Goal: Answer question/provide support

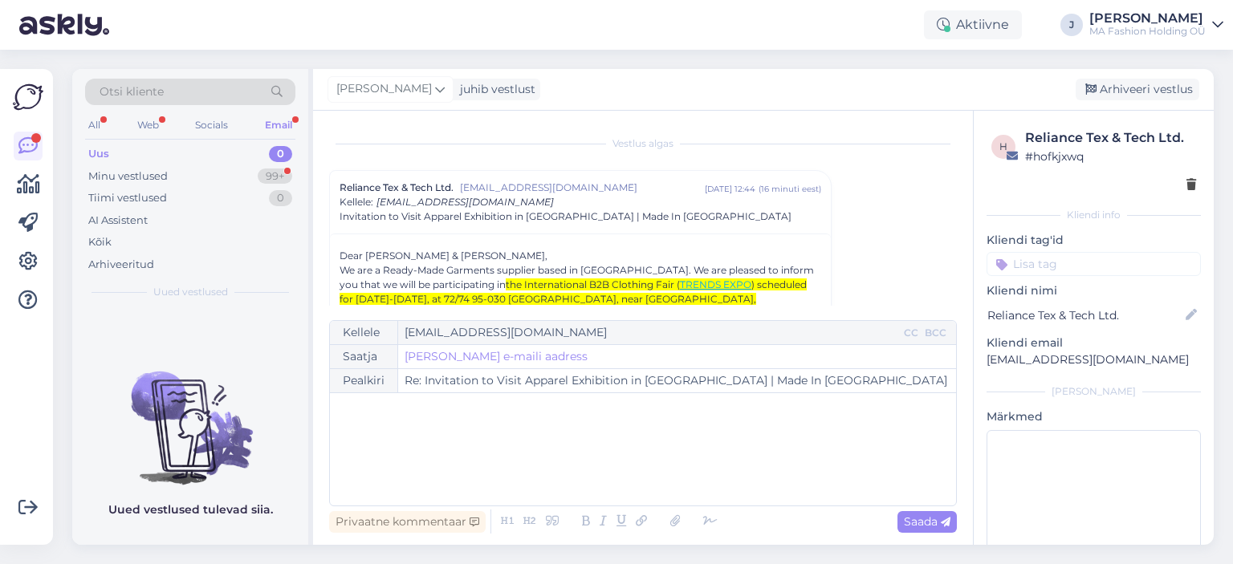
scroll to position [43, 0]
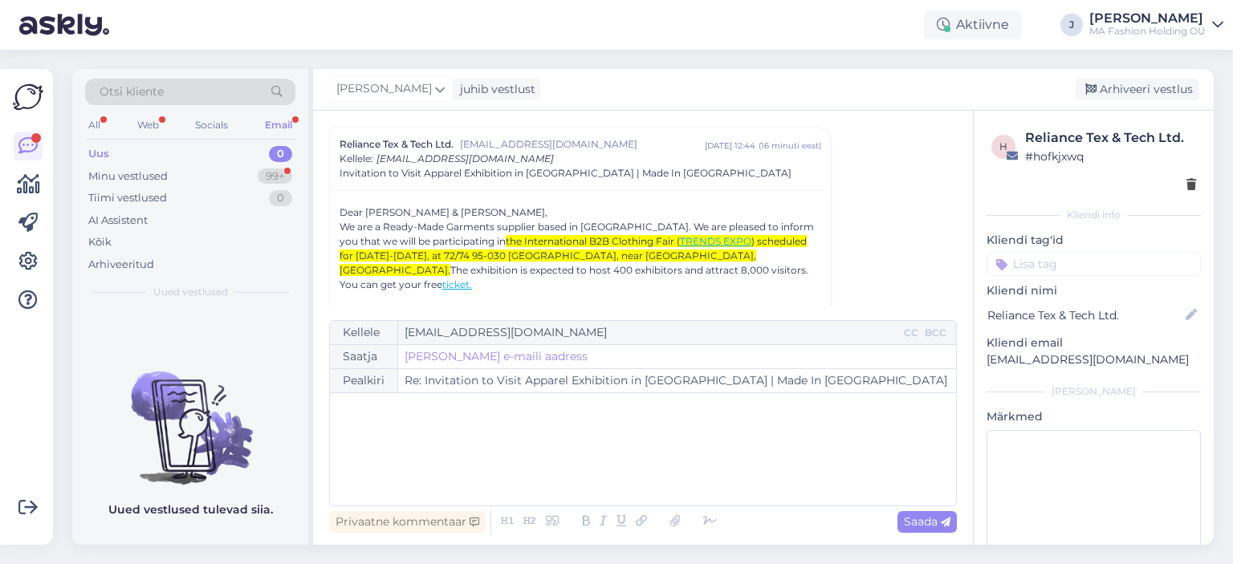
click at [167, 120] on div "All Web Socials Email" at bounding box center [190, 127] width 210 height 25
drag, startPoint x: 161, startPoint y: 121, endPoint x: 175, endPoint y: 138, distance: 22.2
click at [161, 124] on div "Web" at bounding box center [148, 125] width 28 height 21
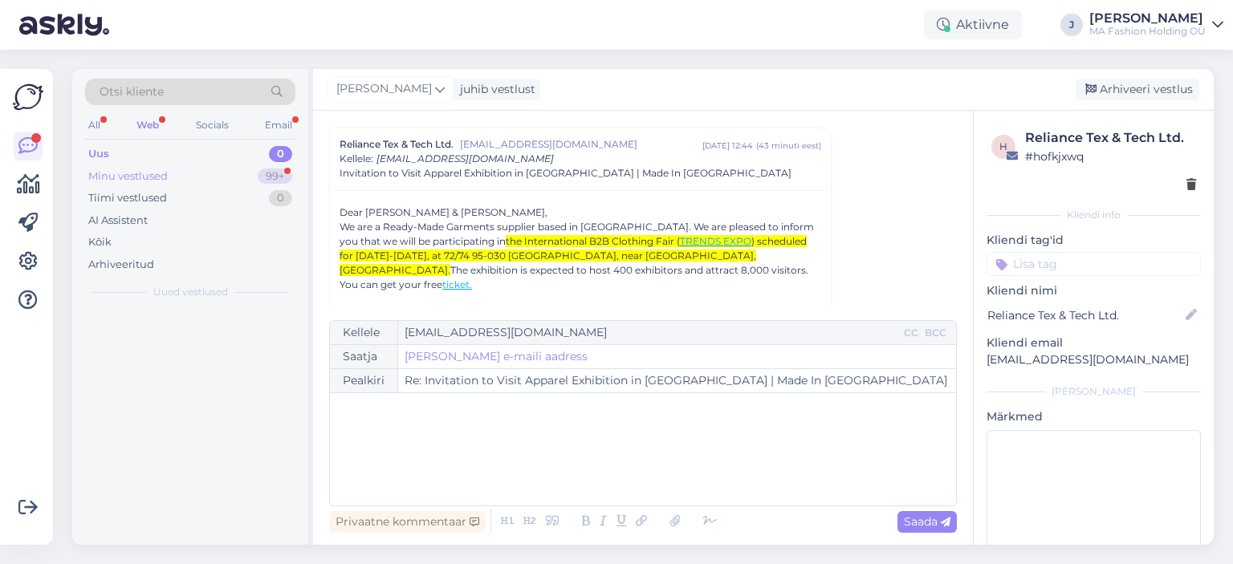
click at [221, 177] on div "Minu vestlused 99+" at bounding box center [190, 176] width 210 height 22
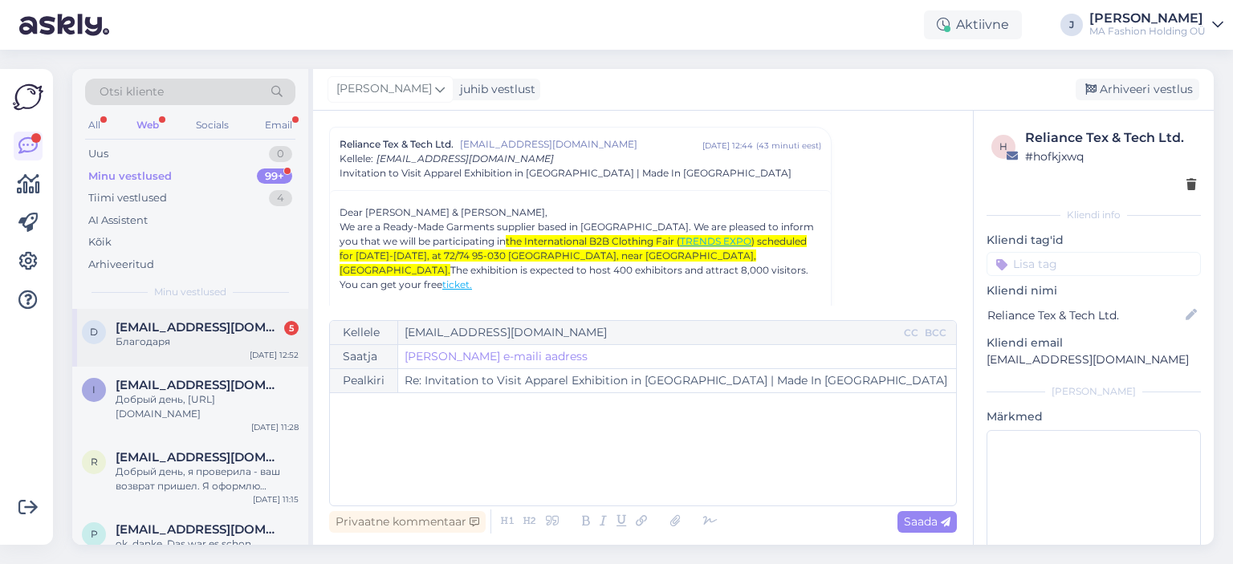
click at [293, 336] on div "Благодаря" at bounding box center [207, 342] width 183 height 14
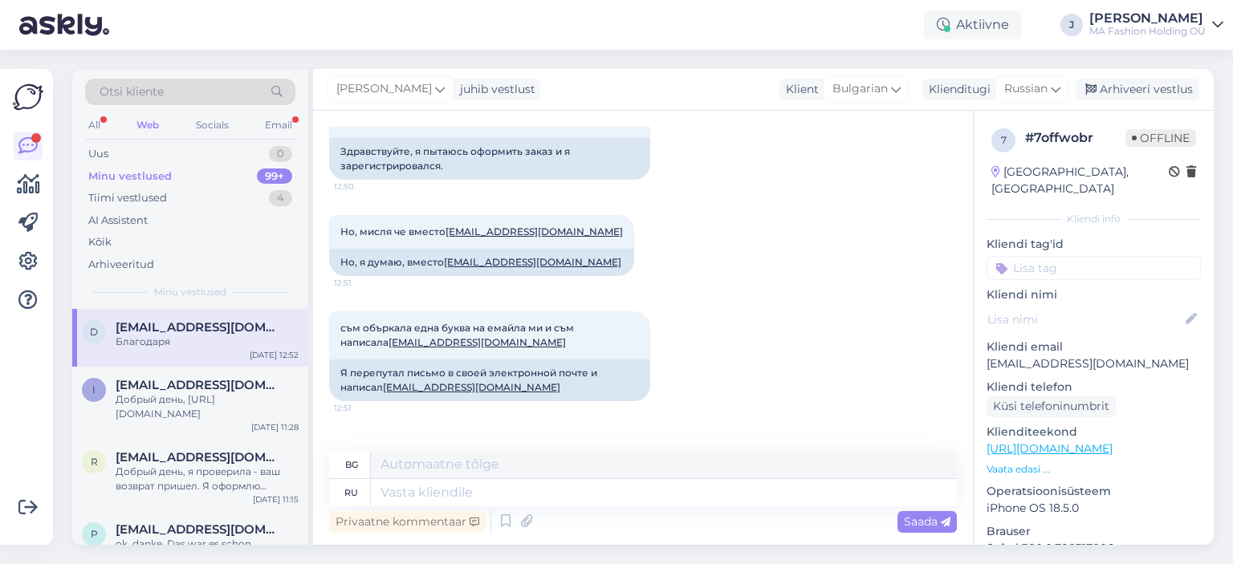
scroll to position [534, 0]
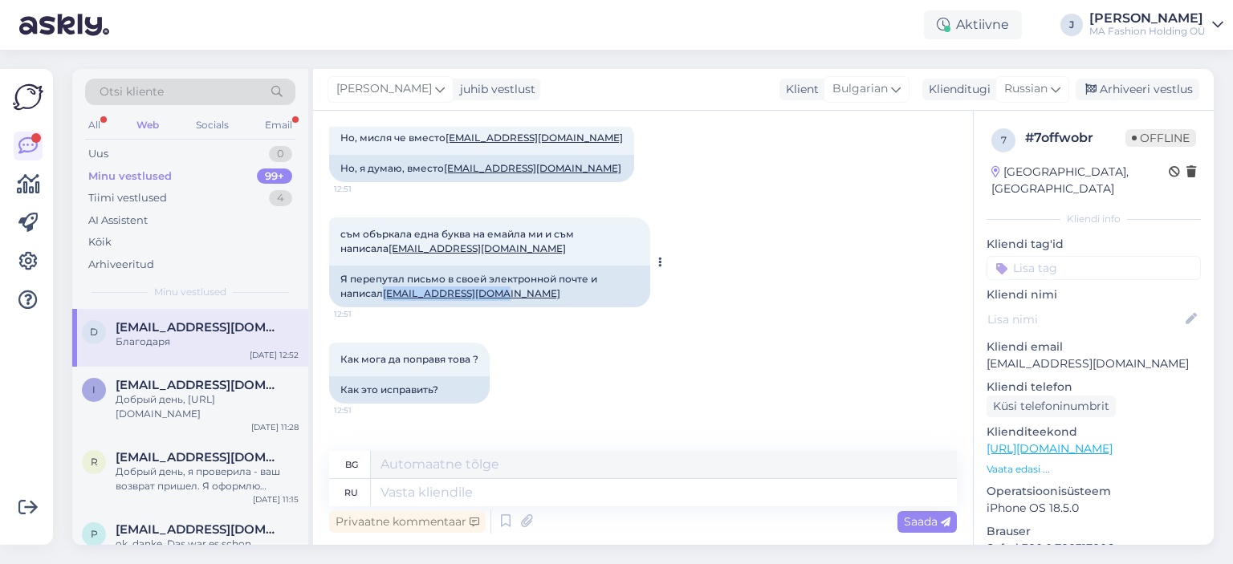
drag, startPoint x: 517, startPoint y: 298, endPoint x: 387, endPoint y: 292, distance: 130.2
click at [387, 292] on div "Я перепутал письмо в своей электронной почте и написал [EMAIL_ADDRESS][DOMAIN_N…" at bounding box center [489, 287] width 321 height 42
copy link "[EMAIL_ADDRESS][DOMAIN_NAME]"
click at [528, 285] on div "Я перепутал письмо в своей электронной почте и написал [EMAIL_ADDRESS][DOMAIN_N…" at bounding box center [489, 287] width 321 height 42
drag, startPoint x: 446, startPoint y: 176, endPoint x: 556, endPoint y: 178, distance: 110.0
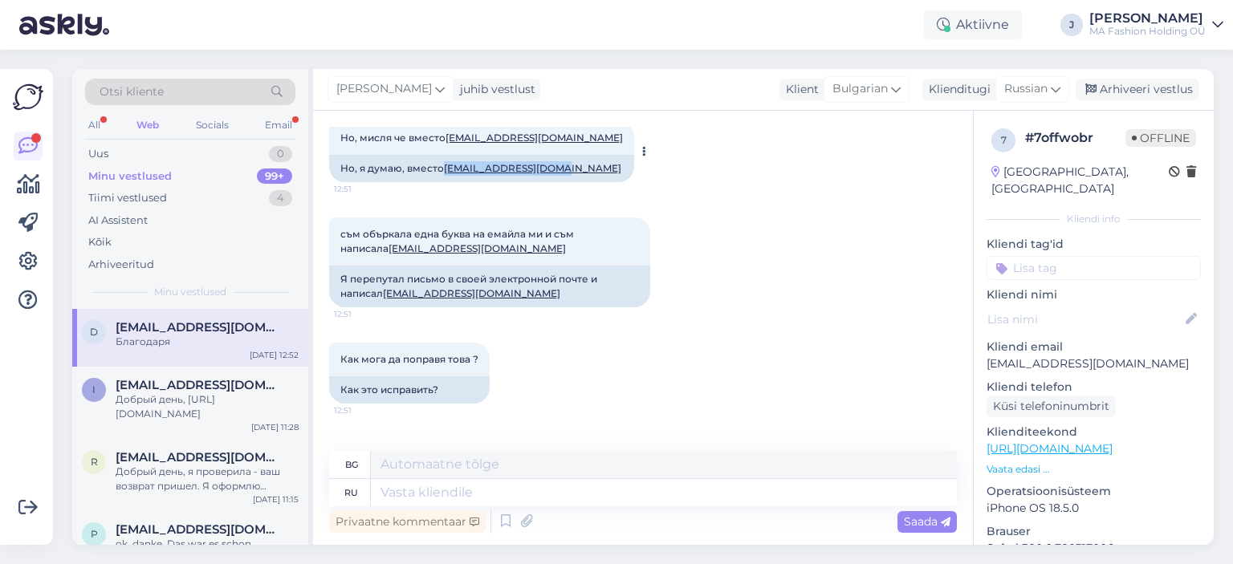
click at [556, 178] on div "Но, я думаю, вместо [EMAIL_ADDRESS][DOMAIN_NAME]" at bounding box center [481, 168] width 305 height 27
copy link "[EMAIL_ADDRESS][DOMAIN_NAME]"
click at [572, 299] on div "Я перепутал письмо в своей электронной почте и написал [EMAIL_ADDRESS][DOMAIN_N…" at bounding box center [489, 287] width 321 height 42
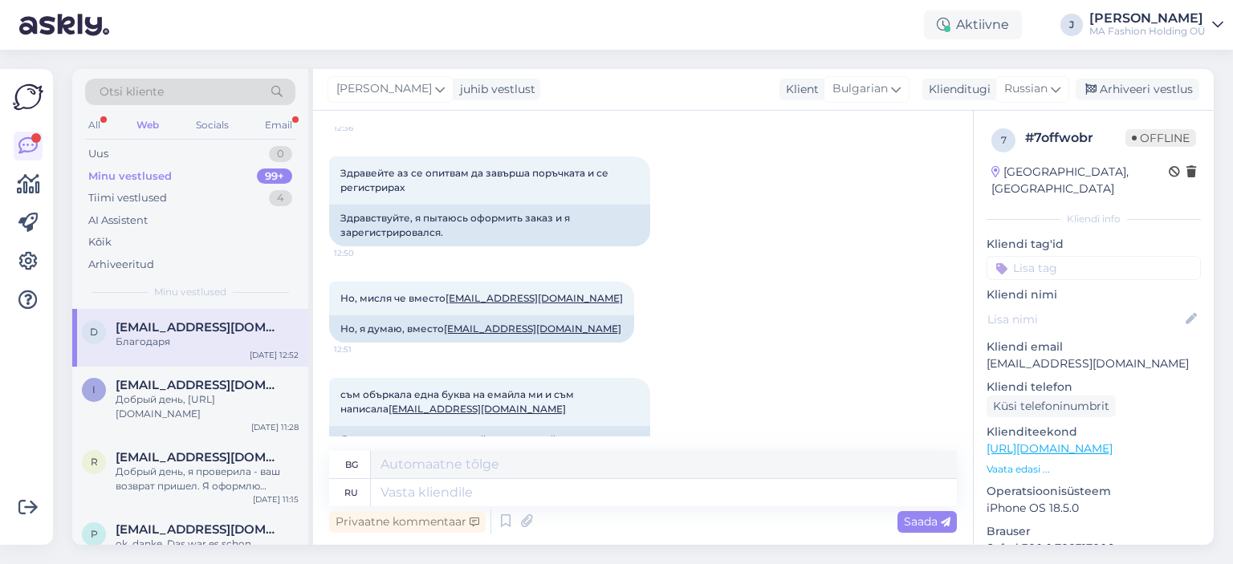
scroll to position [213, 0]
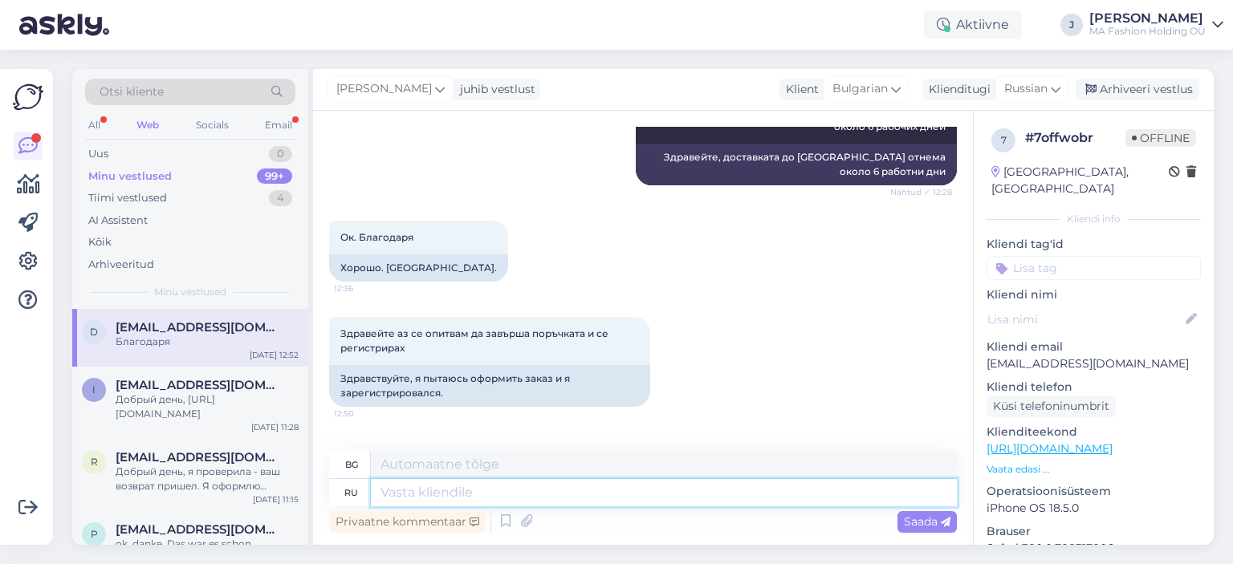
click at [466, 482] on textarea at bounding box center [664, 492] width 586 height 27
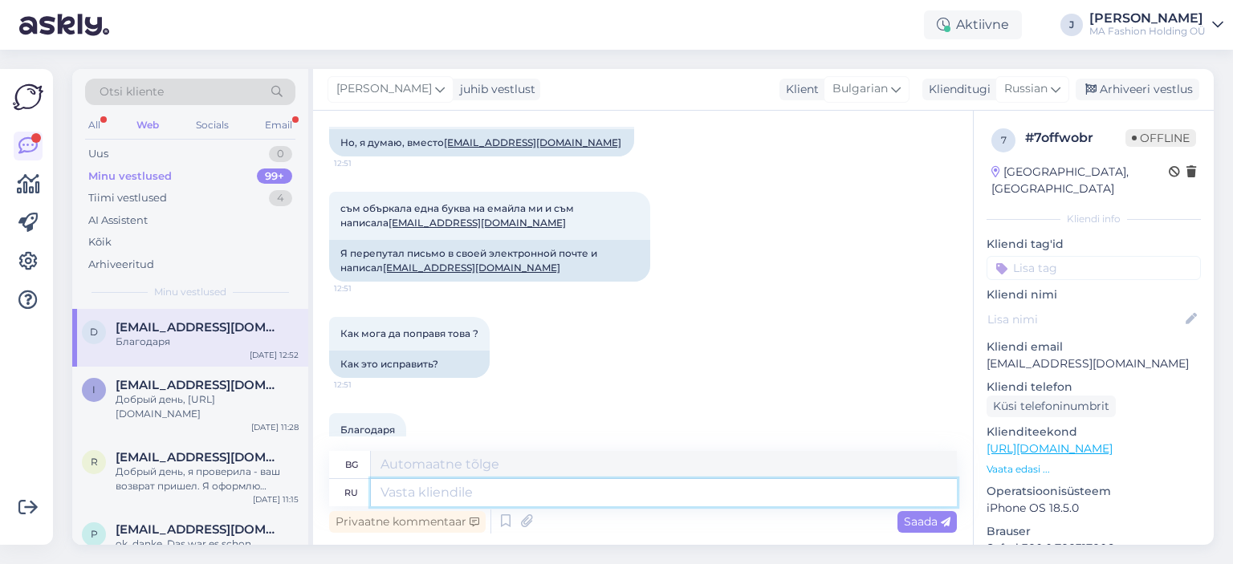
scroll to position [614, 0]
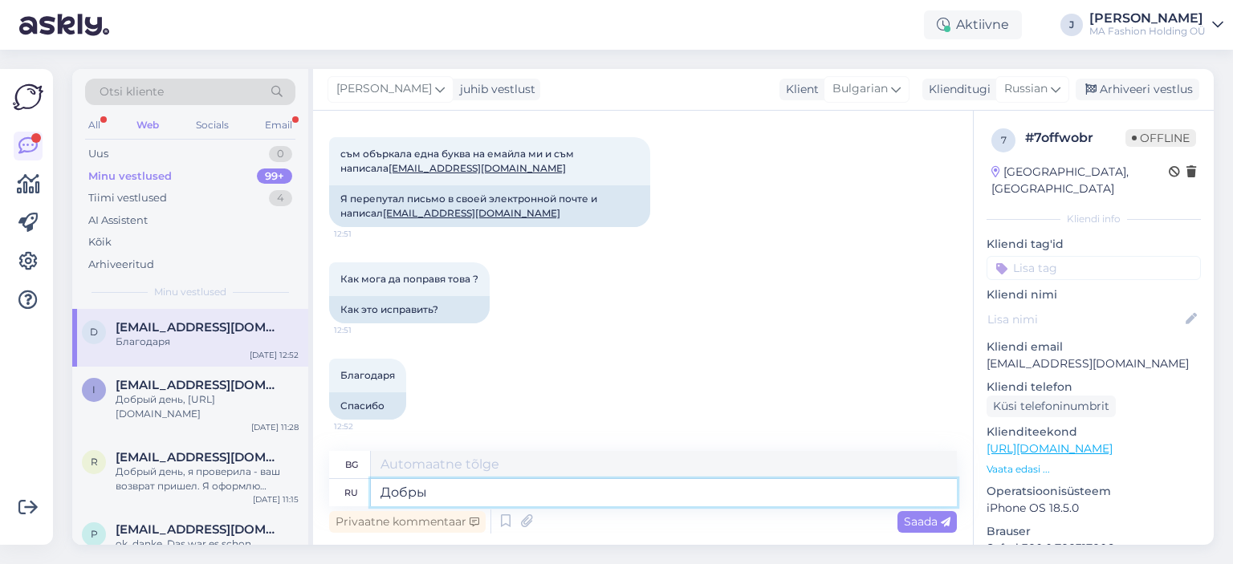
type textarea "Добры"
type textarea "Добре"
type textarea "Добрый"
type textarea "Вид"
type textarea "Добрый день,"
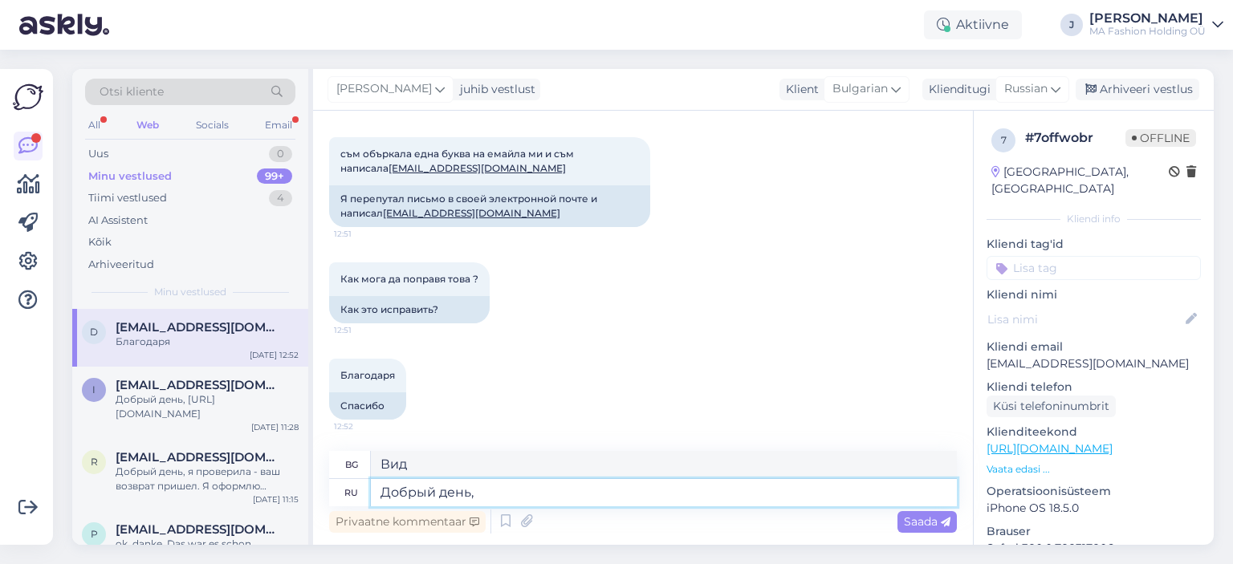
type textarea "Добър ден,"
type textarea "Добрый день,эмейл"
type textarea "Добър ден, имейл"
type textarea "Добрый день,эмейл в з"
type textarea "Добър ден, имейл на"
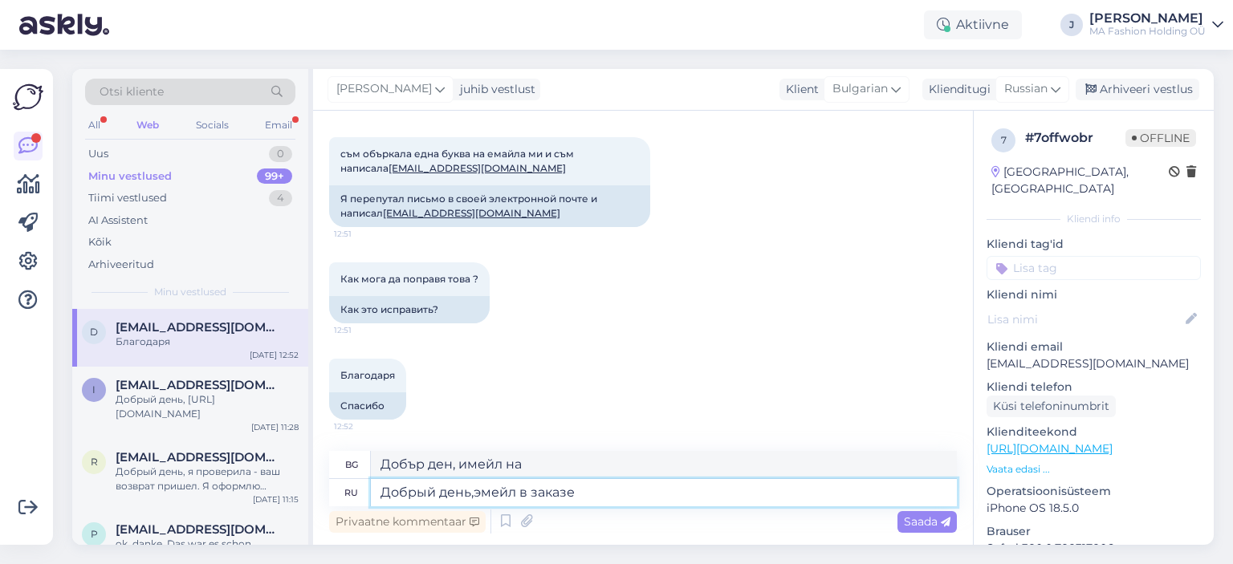
type textarea "Добрый день,эмейл в заказе"
type textarea "Добър ден, имейлът е в поръчката"
paste textarea "[EMAIL_ADDRESS][DOMAIN_NAME]"
type textarea "Добрый день,эмейл в заказе [EMAIL_ADDRESS][DOMAIN_NAME]"
type textarea "Добър ден, пишете на имейл [EMAIL_ADDRESS][DOMAIN_NAME]"
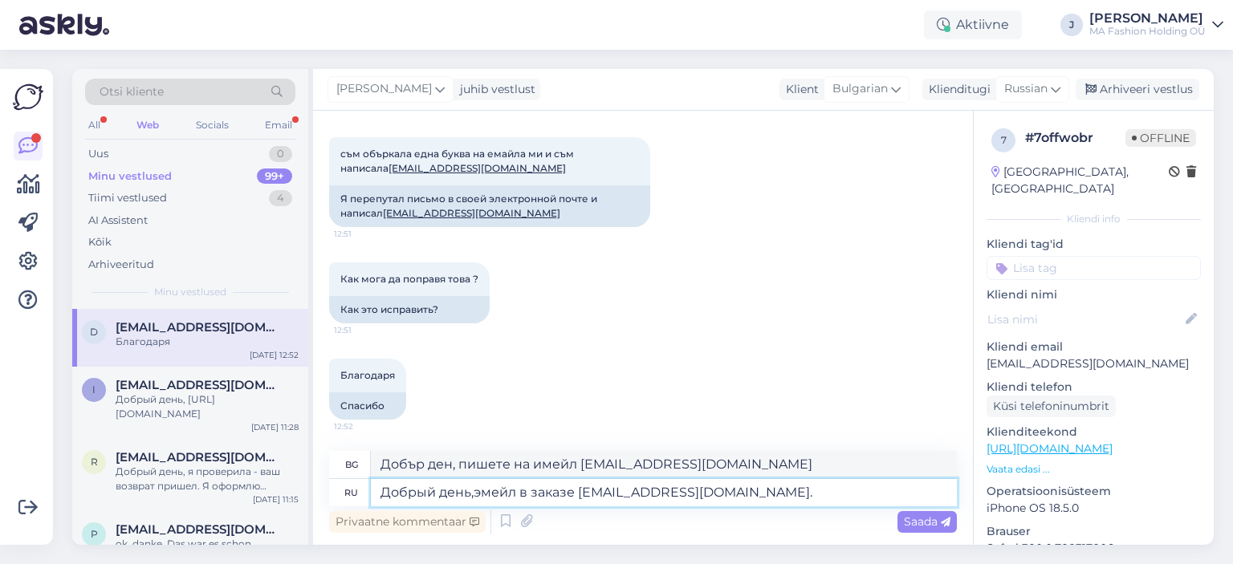
type textarea "Добрый день,эмейл в заказе [EMAIL_ADDRESS][DOMAIN_NAME]."
type textarea "Добър ден, имейлът в поръчката [EMAIL_ADDRESS][DOMAIN_NAME]."
type textarea "Добрый день,эмейл в заказе [EMAIL_ADDRESS][DOMAIN_NAME]."
click at [265, 118] on div "Email" at bounding box center [279, 125] width 34 height 21
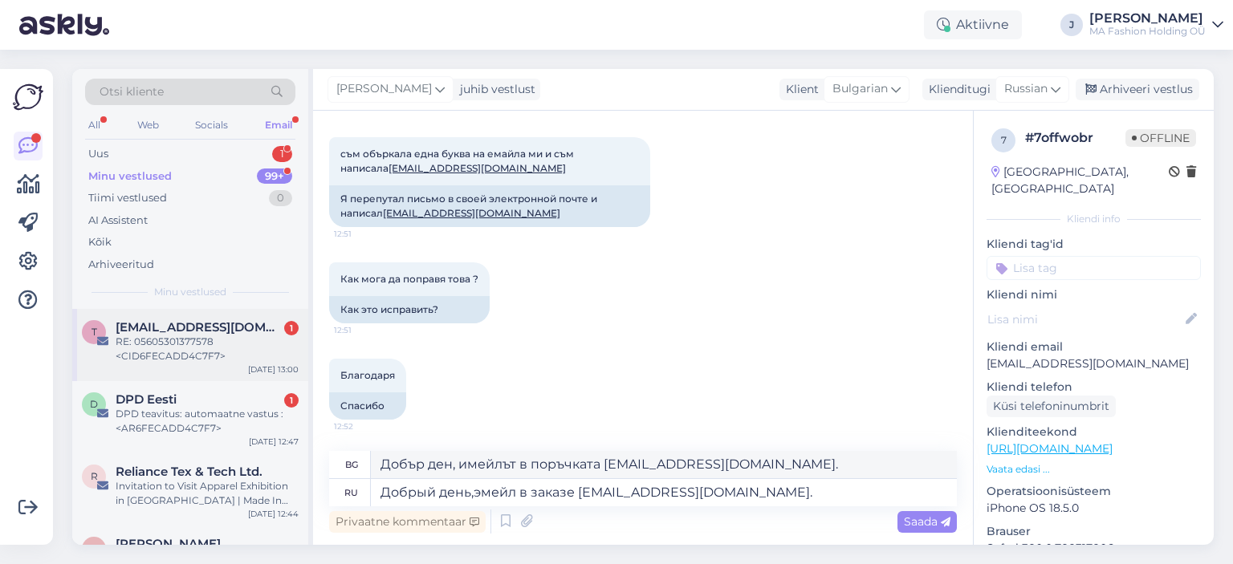
click at [210, 327] on span "[EMAIL_ADDRESS][DOMAIN_NAME]" at bounding box center [199, 327] width 167 height 14
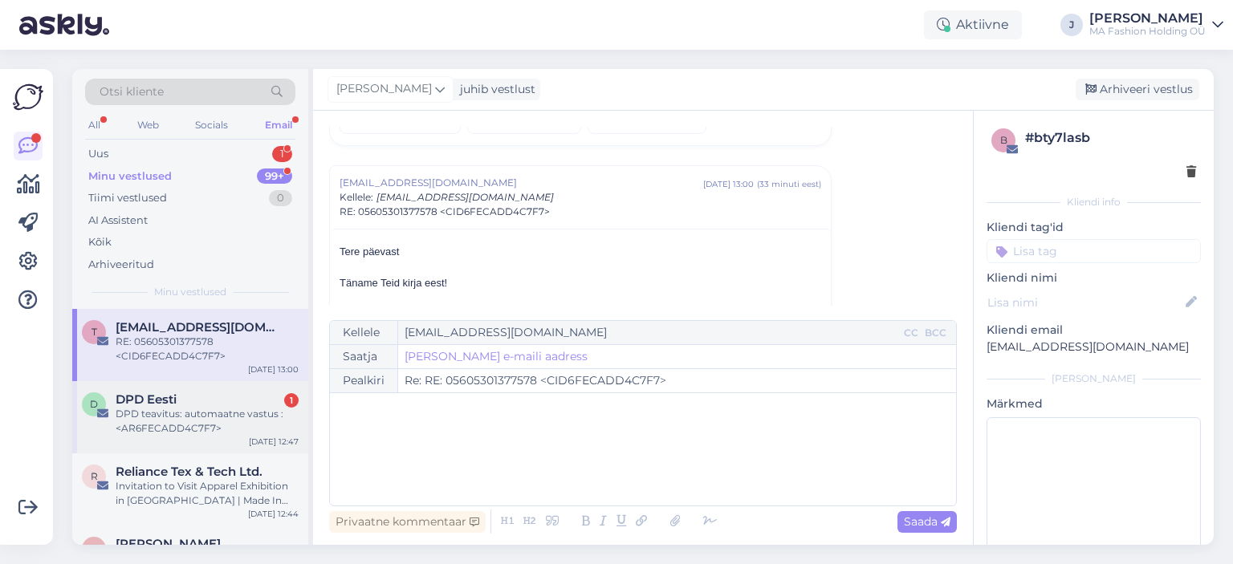
click at [222, 410] on div "DPD teavitus: automaatne vastus :<AR6FECADD4C7F7>" at bounding box center [207, 421] width 183 height 29
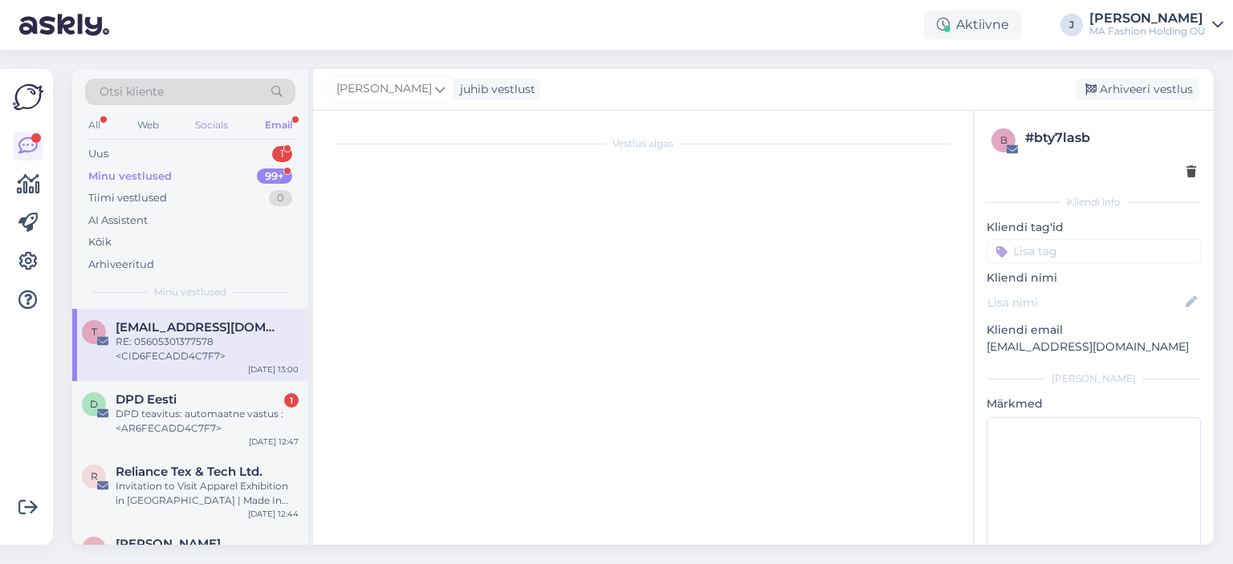
scroll to position [3682, 0]
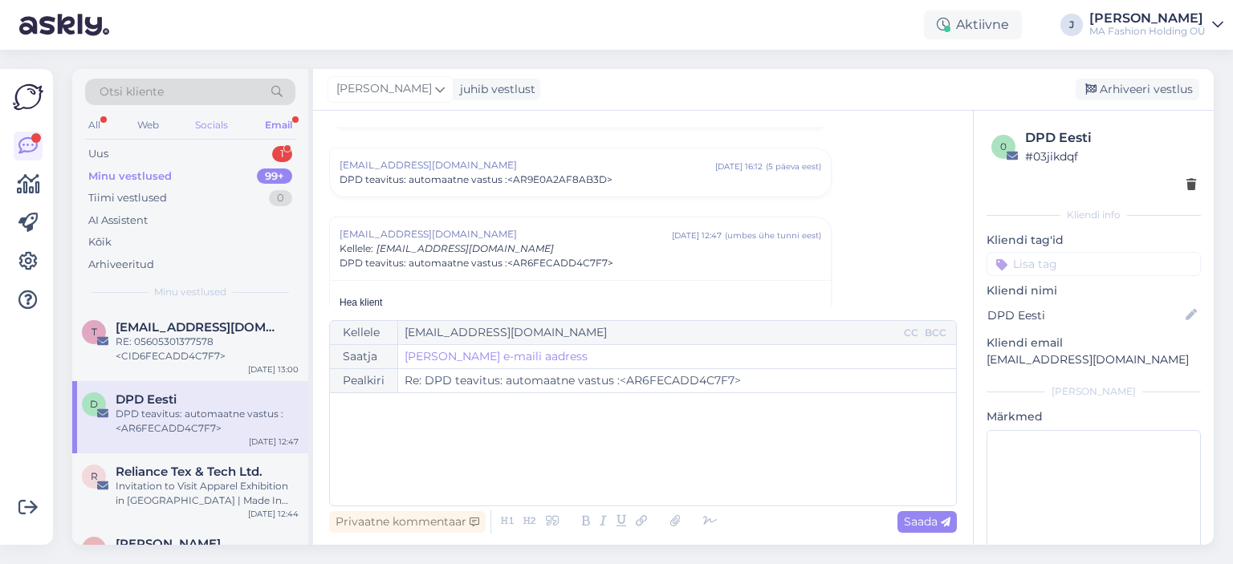
click at [222, 120] on div "Socials" at bounding box center [211, 125] width 39 height 21
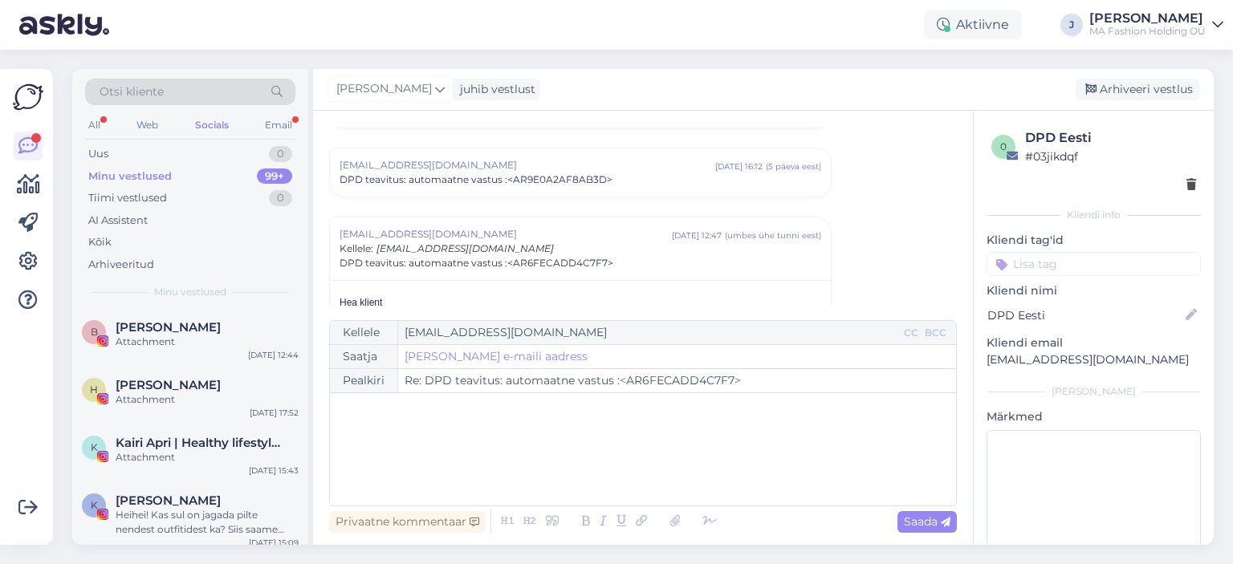
click at [222, 140] on div "Otsi kliente All Web Socials Email Uus 0 Minu vestlused 99+ Tiimi vestlused 0 A…" at bounding box center [190, 189] width 236 height 240
click at [274, 121] on div "Email" at bounding box center [279, 125] width 34 height 21
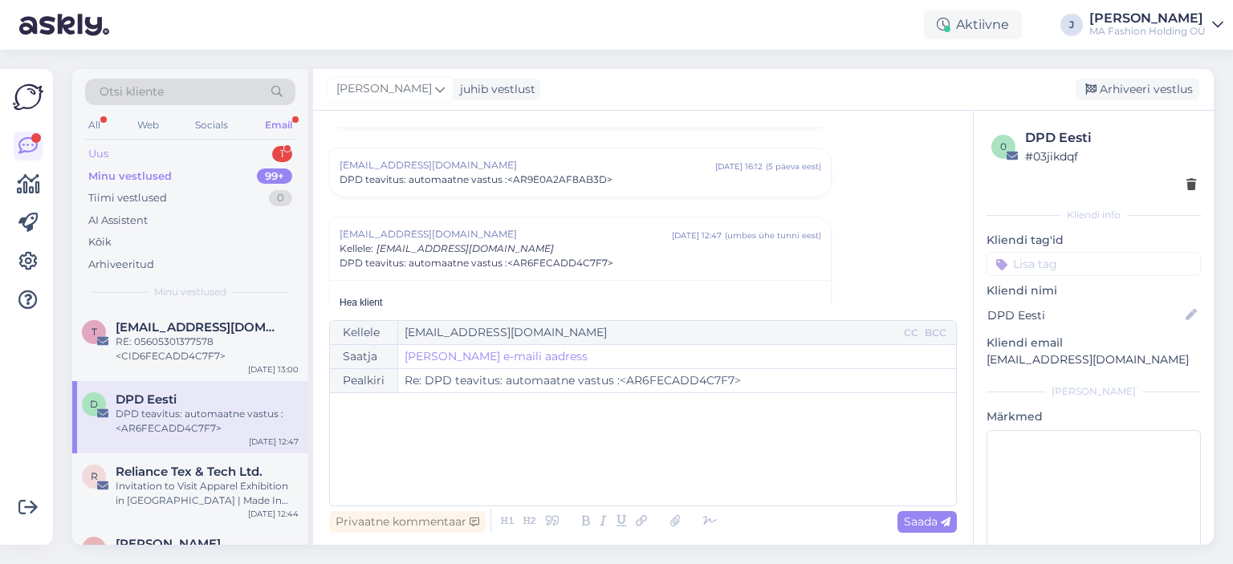
click at [263, 153] on div "Uus 1" at bounding box center [190, 154] width 210 height 22
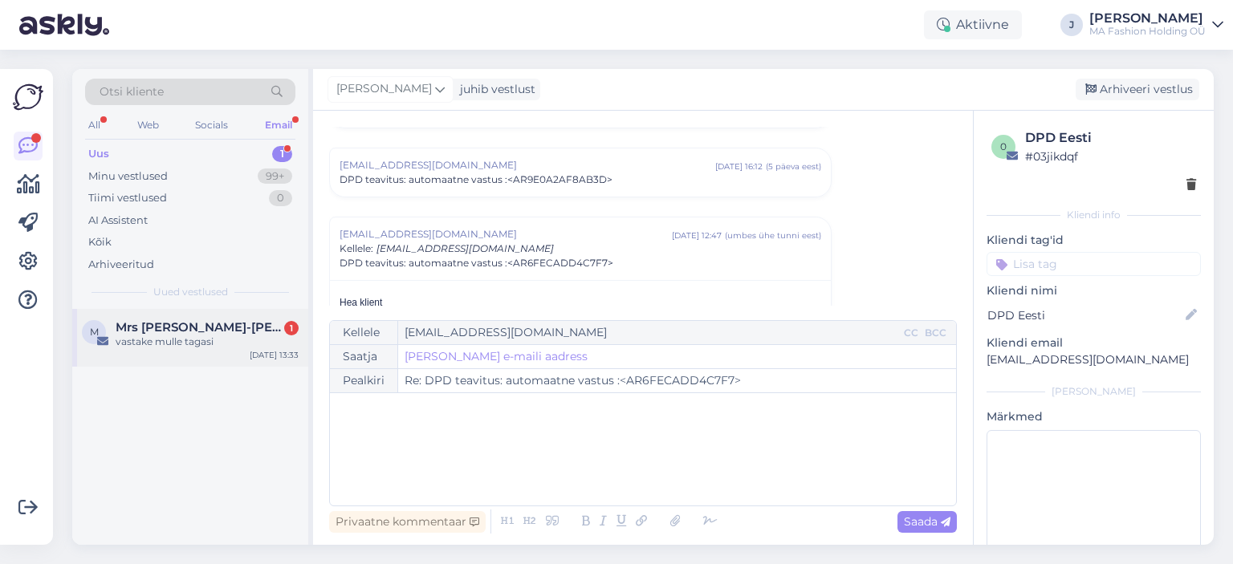
click at [254, 340] on div "vastake mulle tagasi" at bounding box center [207, 342] width 183 height 14
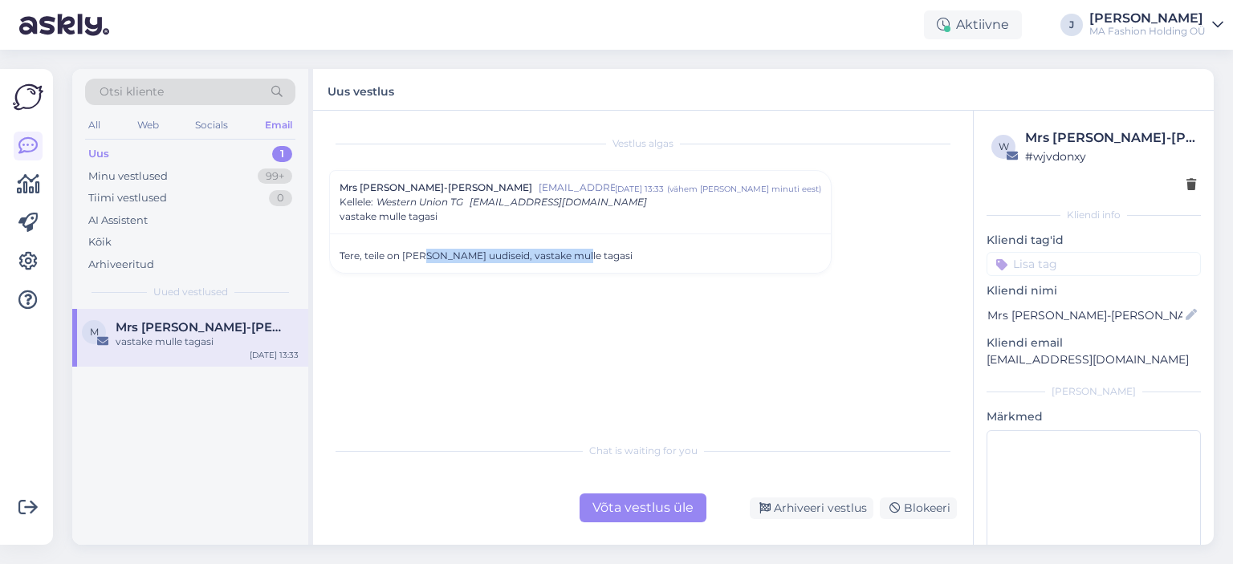
drag, startPoint x: 421, startPoint y: 250, endPoint x: 618, endPoint y: 250, distance: 197.5
click at [618, 250] on div "Tere, teile on [PERSON_NAME] uudiseid, vastake mulle tagasi" at bounding box center [581, 256] width 482 height 14
click at [618, 251] on div "Tere, teile on [PERSON_NAME] uudiseid, vastake mulle tagasi" at bounding box center [581, 256] width 482 height 14
drag, startPoint x: 618, startPoint y: 252, endPoint x: 337, endPoint y: 242, distance: 281.1
click at [337, 242] on div "Tere, teile on [PERSON_NAME] uudiseid, vastake mulle tagasi" at bounding box center [580, 253] width 501 height 39
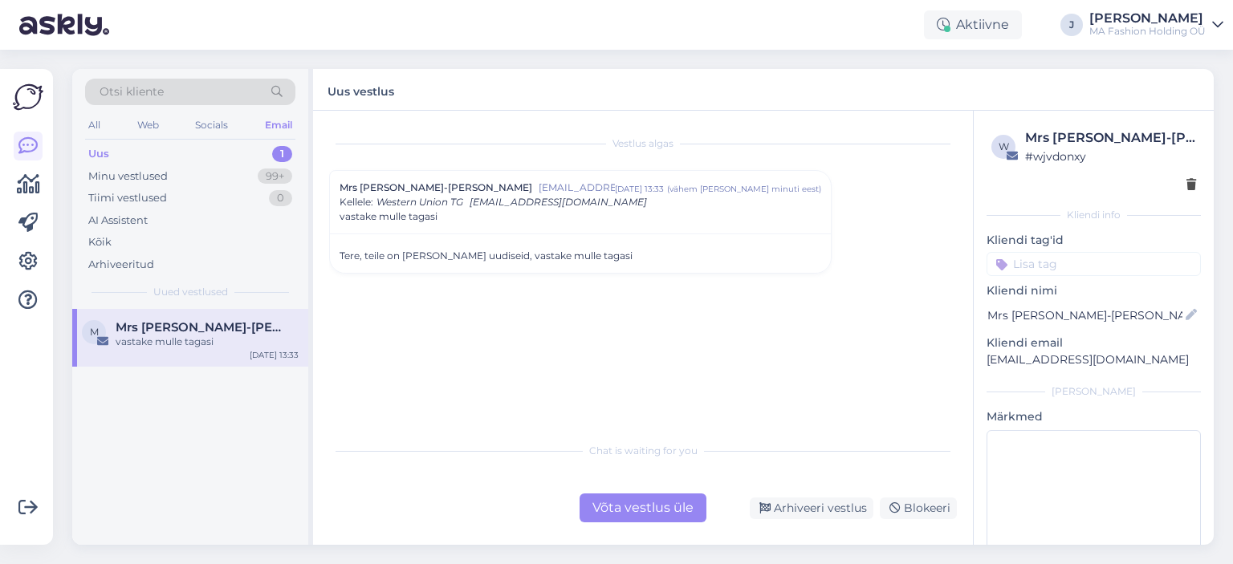
click at [666, 512] on div "Võta vestlus üle" at bounding box center [643, 508] width 127 height 29
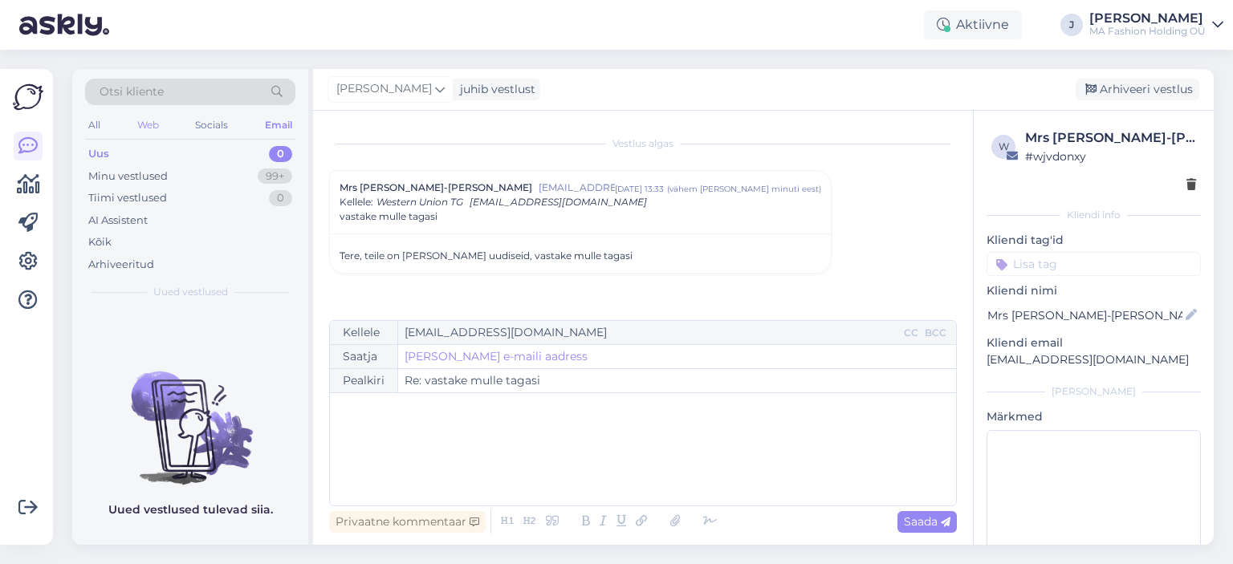
click at [136, 118] on div "Web" at bounding box center [148, 125] width 28 height 21
click at [202, 177] on div "Minu vestlused 99+" at bounding box center [190, 176] width 210 height 22
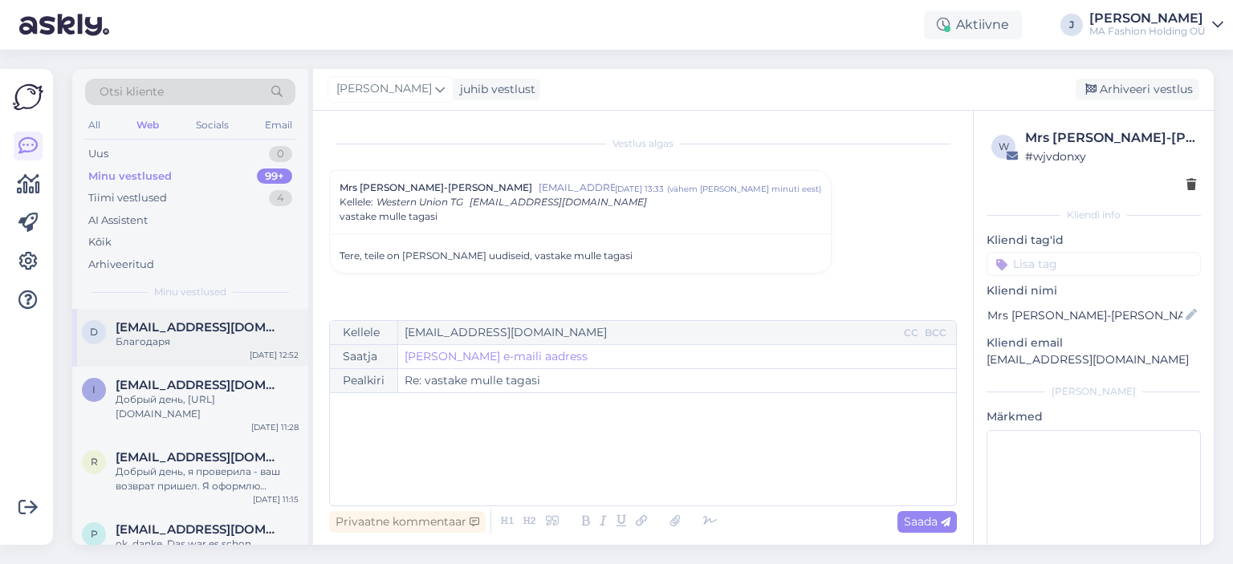
click at [206, 326] on span "[EMAIL_ADDRESS][DOMAIN_NAME]" at bounding box center [199, 327] width 167 height 14
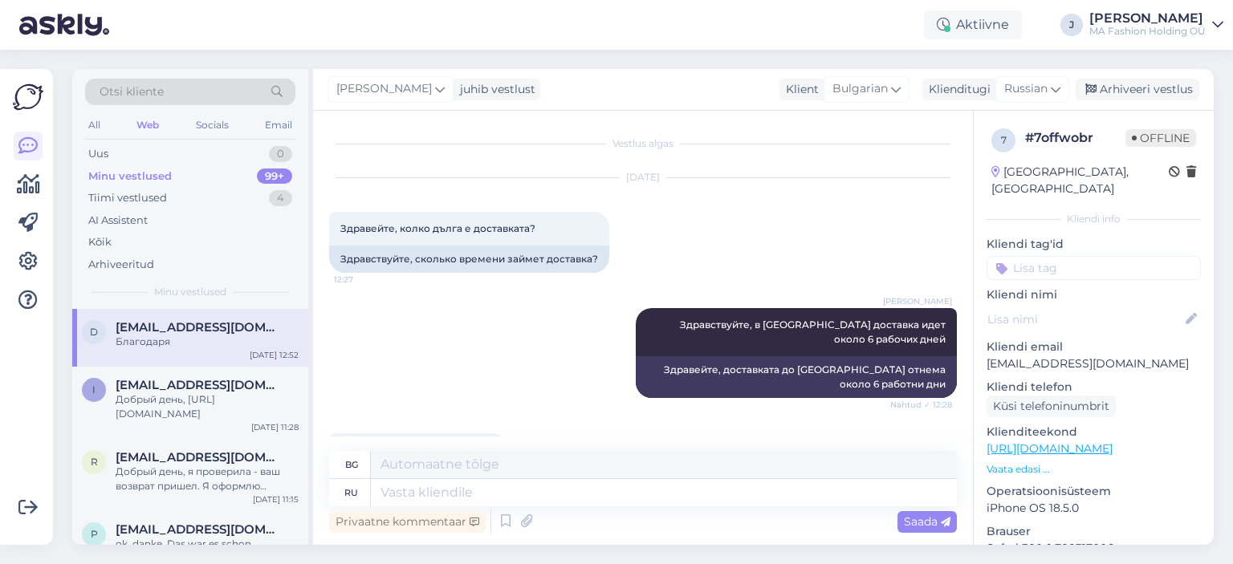
scroll to position [614, 0]
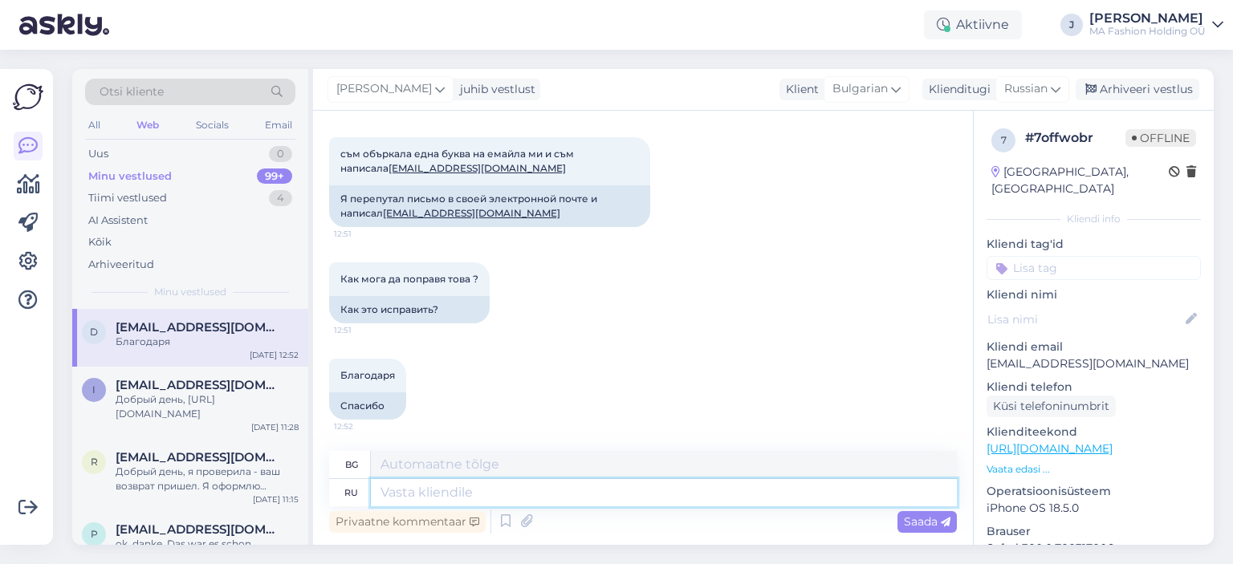
click at [548, 503] on textarea at bounding box center [664, 492] width 586 height 27
type textarea "В"
type textarea "В заказе"
type textarea "В реда"
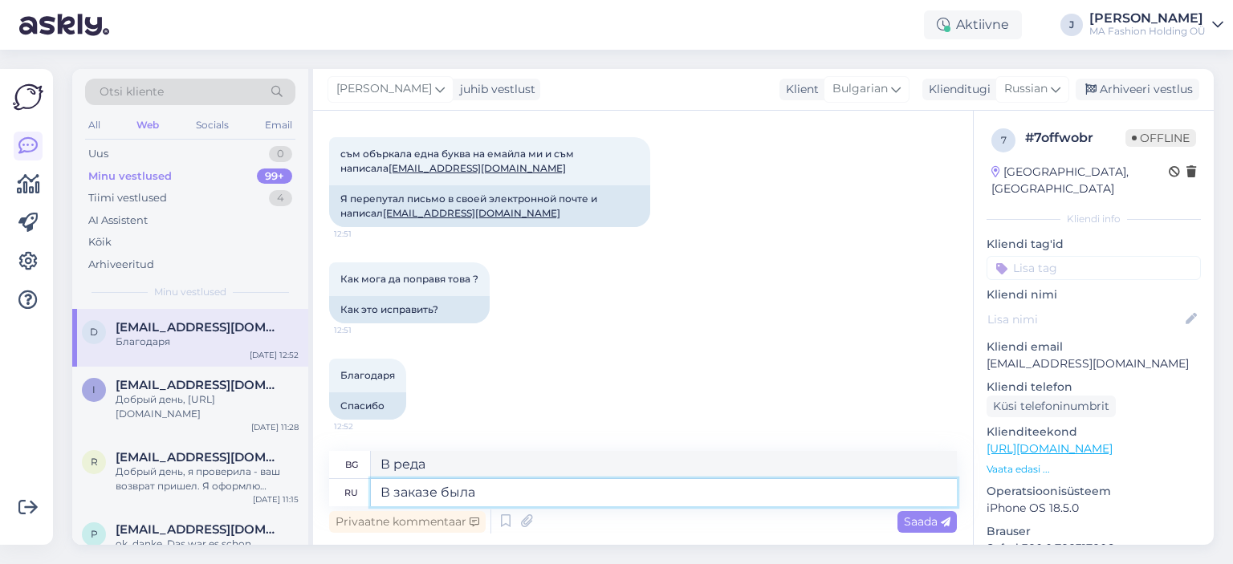
type textarea "В заказе была"
type textarea "Поръчката включваше"
type textarea "В заказе был использован"
type textarea "Поръчката беше използвана"
paste textarea
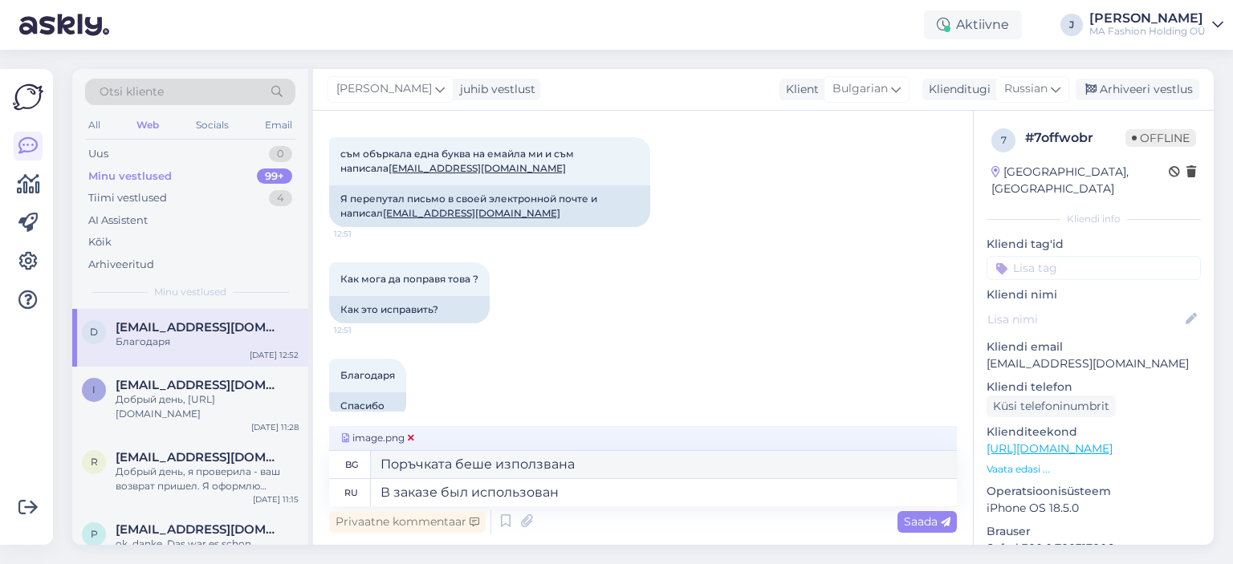
click at [409, 437] on icon at bounding box center [411, 439] width 6 height 10
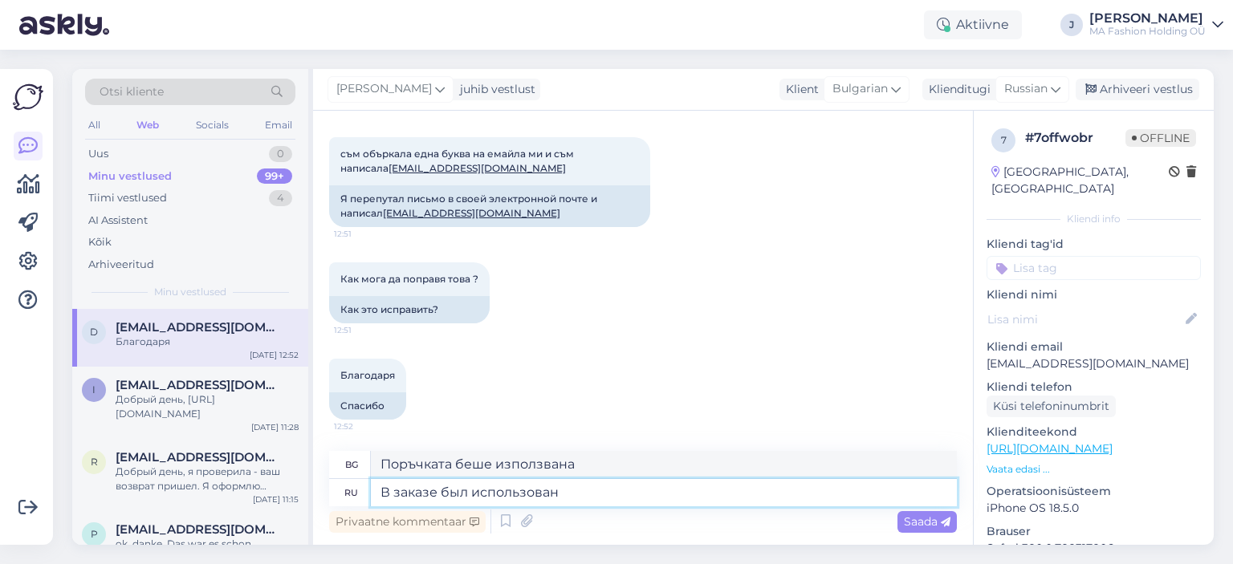
click at [625, 503] on textarea "В заказе был использован" at bounding box center [664, 492] width 586 height 27
paste textarea "[EMAIL_ADDRESS][DOMAIN_NAME]"
type textarea "В заказе был [EMAIL_ADDRESS][DOMAIN_NAME]"
type textarea "Поръчката е направена чрез [EMAIL_ADDRESS][DOMAIN_NAME]"
click at [559, 492] on textarea "В заказе был [EMAIL_ADDRESS][DOMAIN_NAME]" at bounding box center [664, 492] width 586 height 27
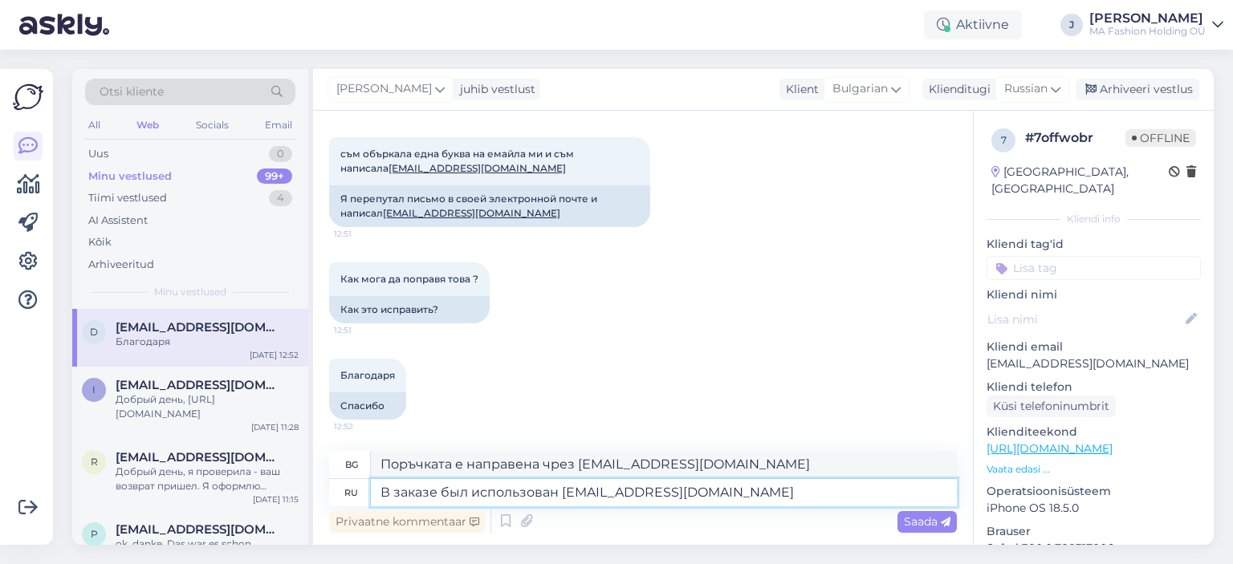
click at [763, 491] on textarea "В заказе был использован [EMAIL_ADDRESS][DOMAIN_NAME]" at bounding box center [664, 492] width 586 height 27
type textarea "В заказе был использован [EMAIL_ADDRESS][DOMAIN_NAME] эмейлю б"
type textarea "Поръчката е направена чрез имейл [EMAIL_ADDRESS][DOMAIN_NAME]"
type textarea "В заказе был использован [EMAIL_ADDRESS][DOMAIN_NAME] эмейл"
type textarea "Имейлът [EMAIL_ADDRESS][DOMAIN_NAME] беше използван в поръчката."
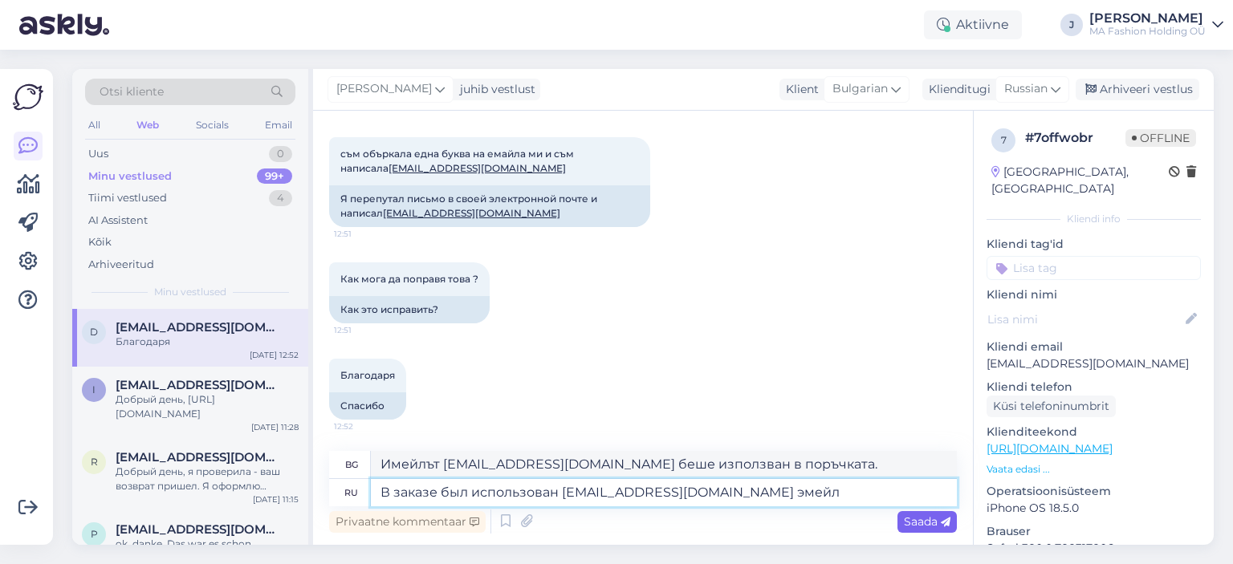
type textarea "В заказе был использован [EMAIL_ADDRESS][DOMAIN_NAME] эмейл"
click at [928, 532] on div "Saada" at bounding box center [927, 522] width 59 height 22
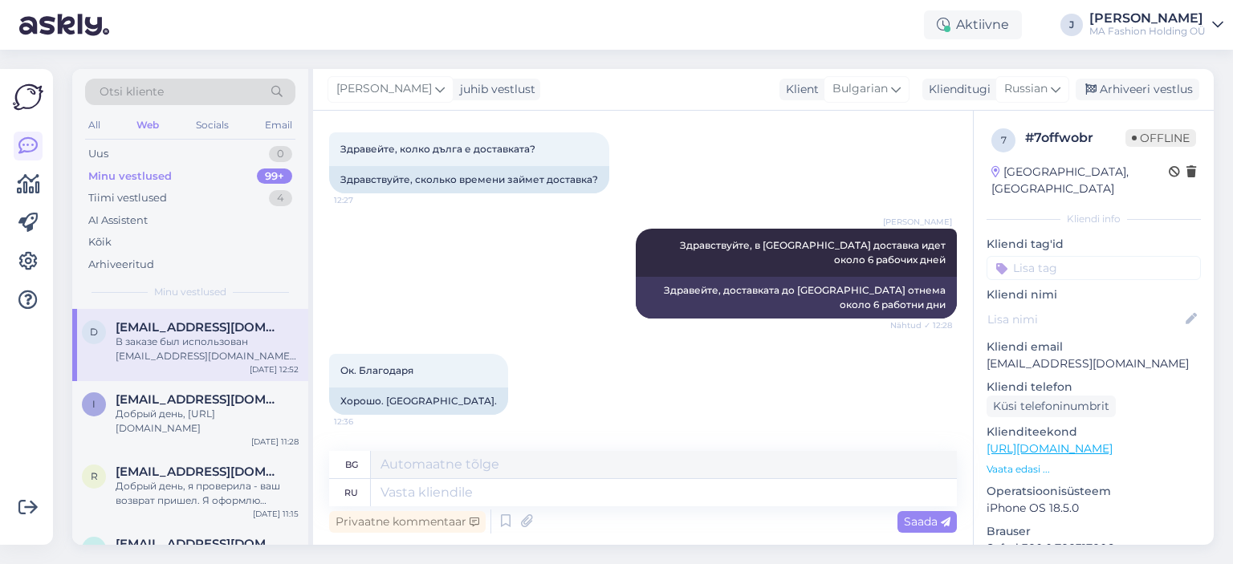
scroll to position [2, 0]
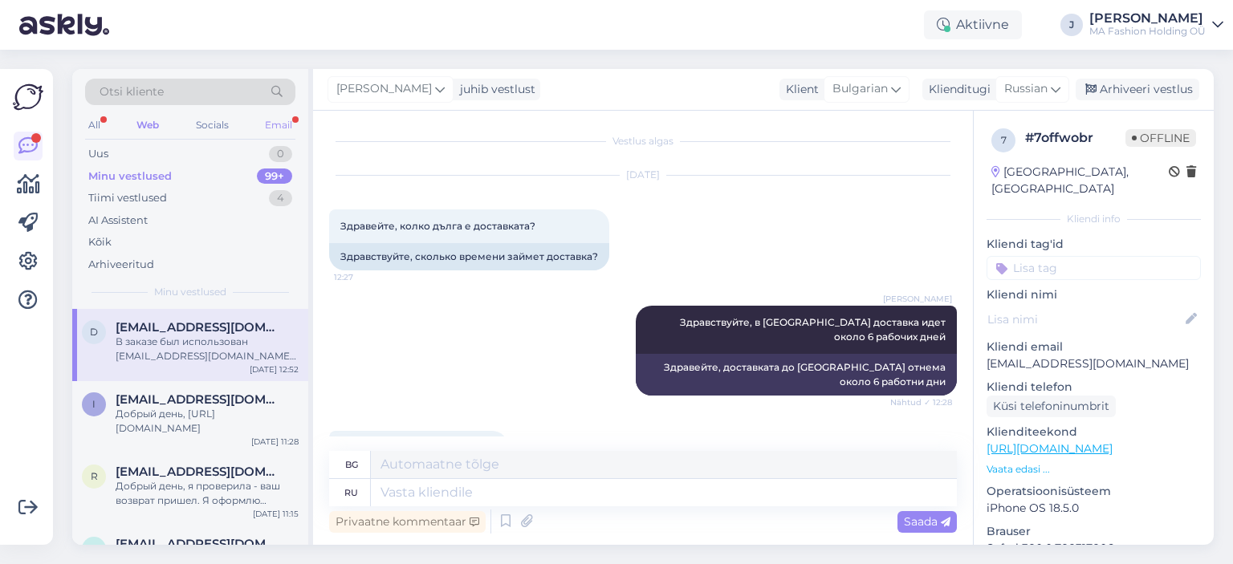
click at [270, 118] on div "Email" at bounding box center [279, 125] width 34 height 21
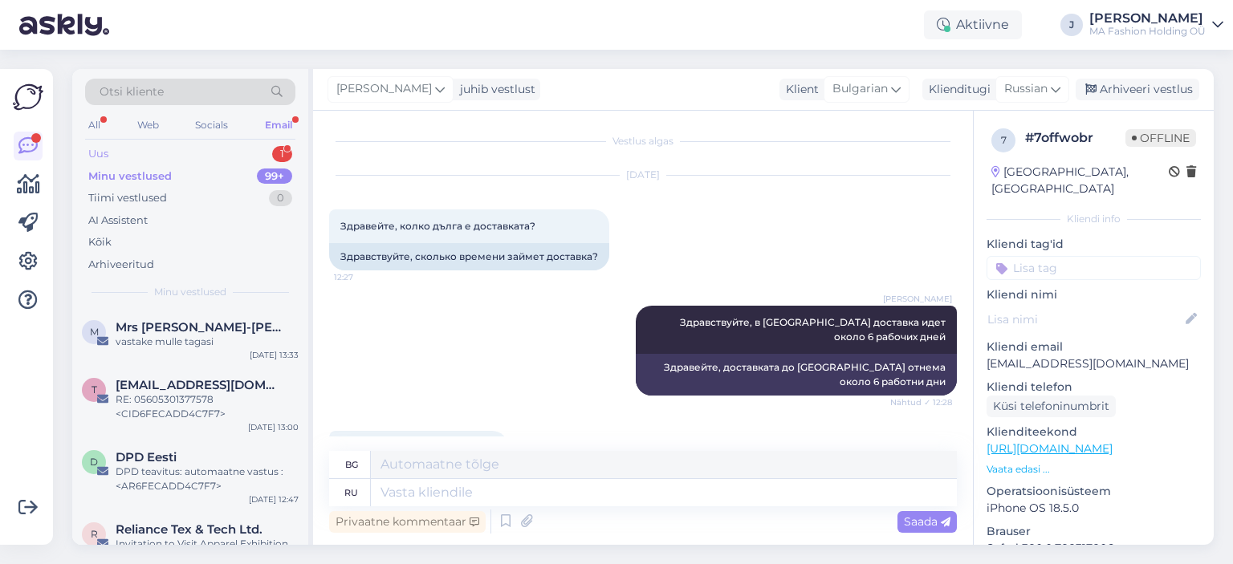
click at [234, 156] on div "Uus 1" at bounding box center [190, 154] width 210 height 22
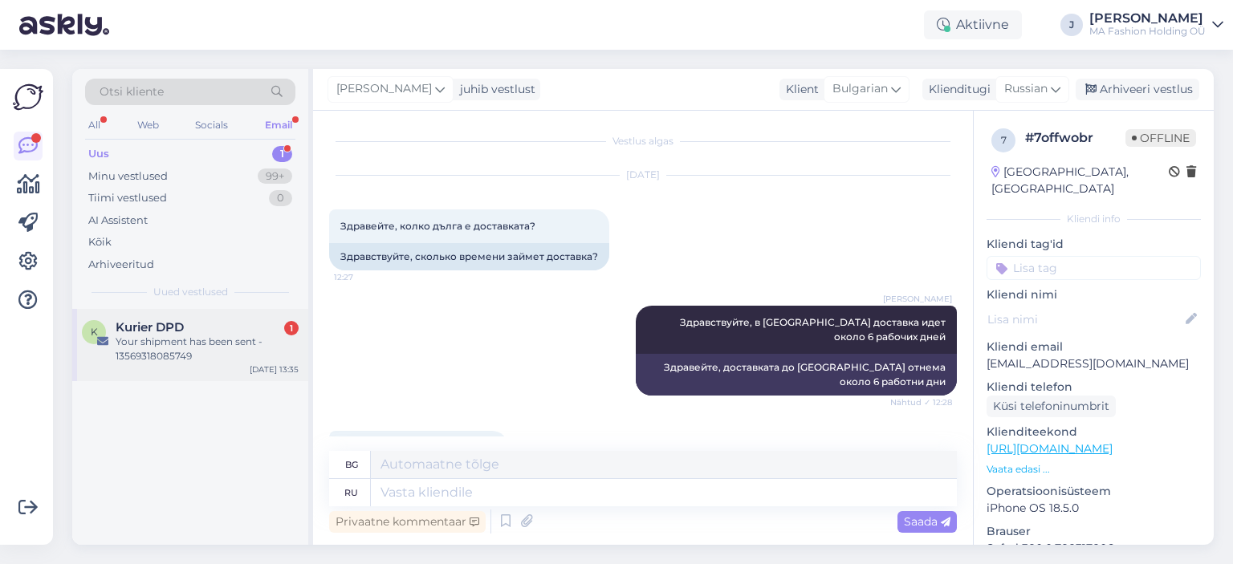
click at [234, 316] on div "[PERSON_NAME] DPD 1 Your shipment has been sent - 13569318085749 [DATE] 13:35" at bounding box center [190, 345] width 236 height 72
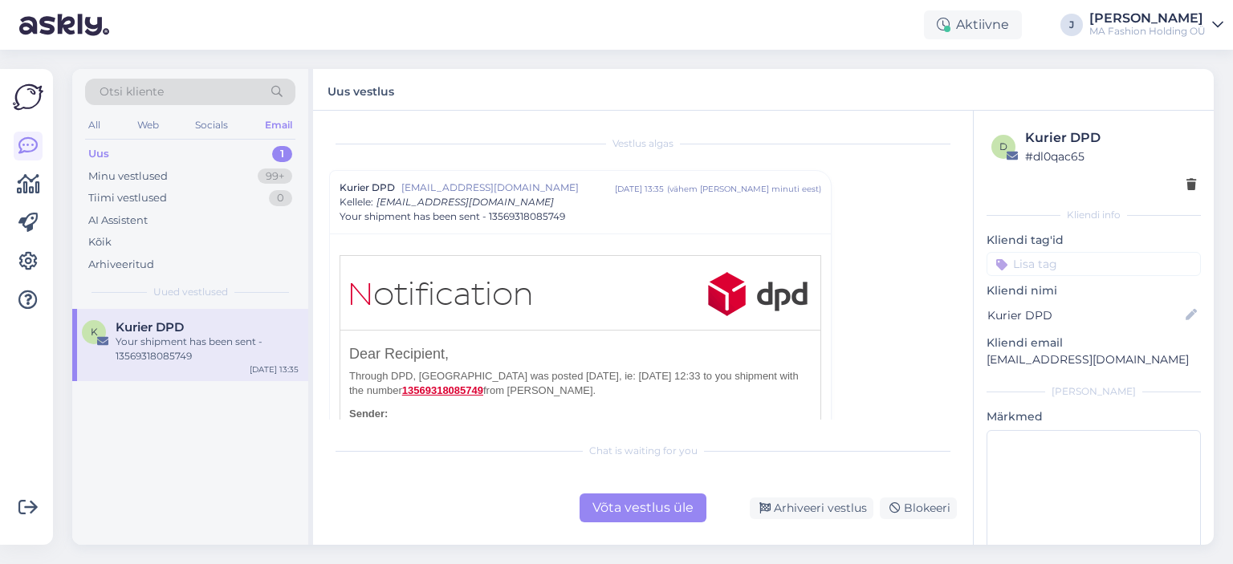
click at [699, 514] on div "Võta vestlus üle" at bounding box center [643, 508] width 127 height 29
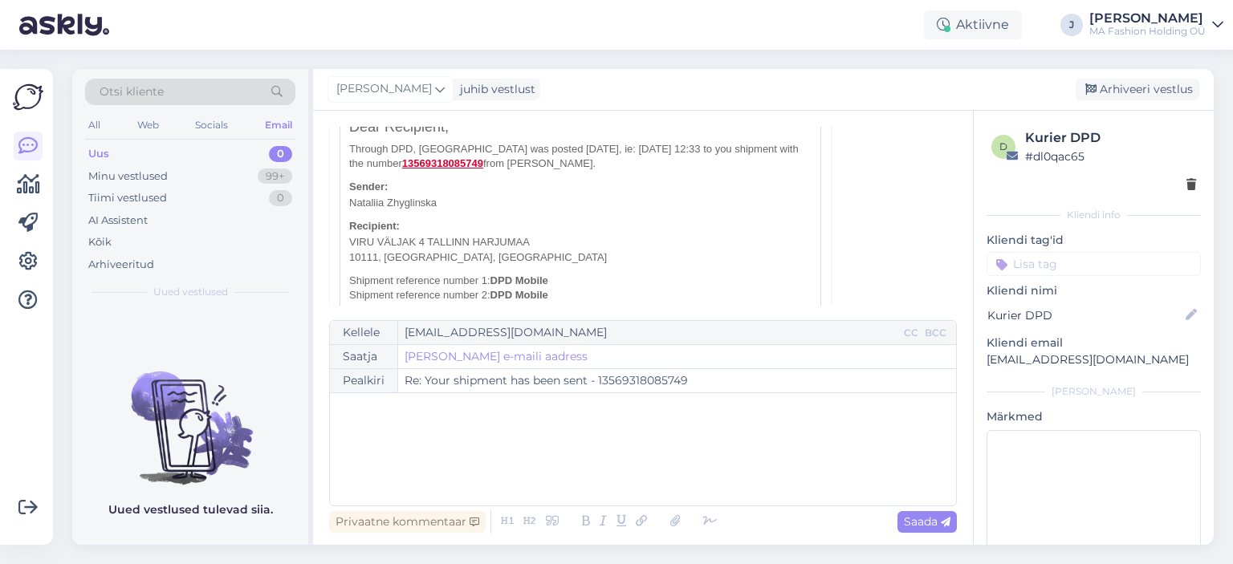
scroll to position [204, 0]
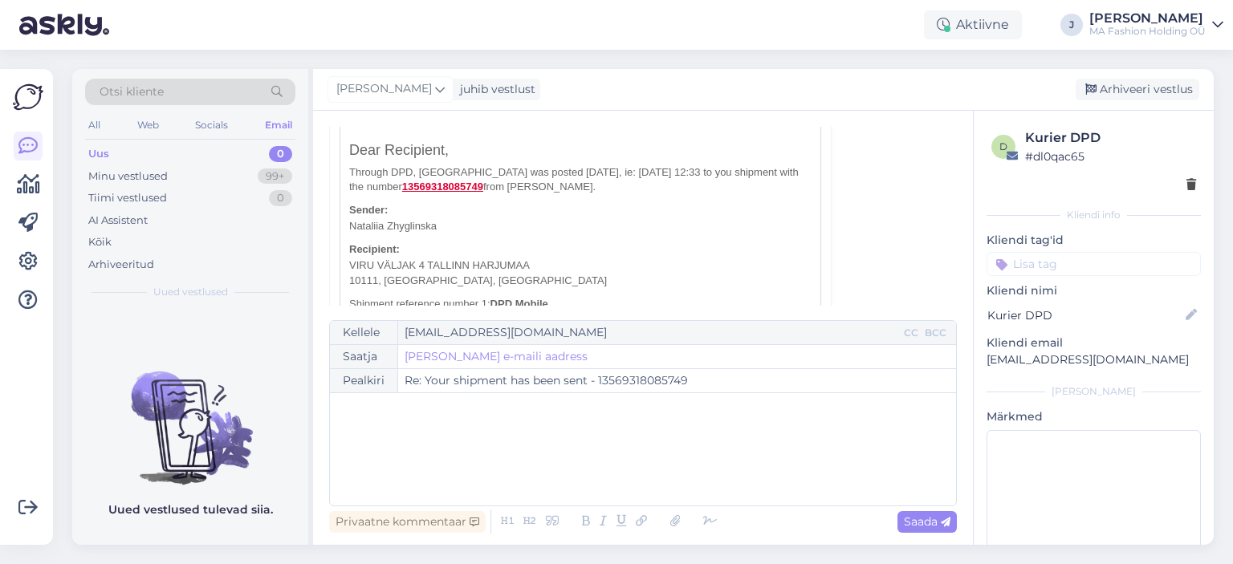
click at [422, 185] on b "13569318085749" at bounding box center [442, 187] width 81 height 12
click at [236, 157] on div "Uus 0" at bounding box center [190, 154] width 210 height 22
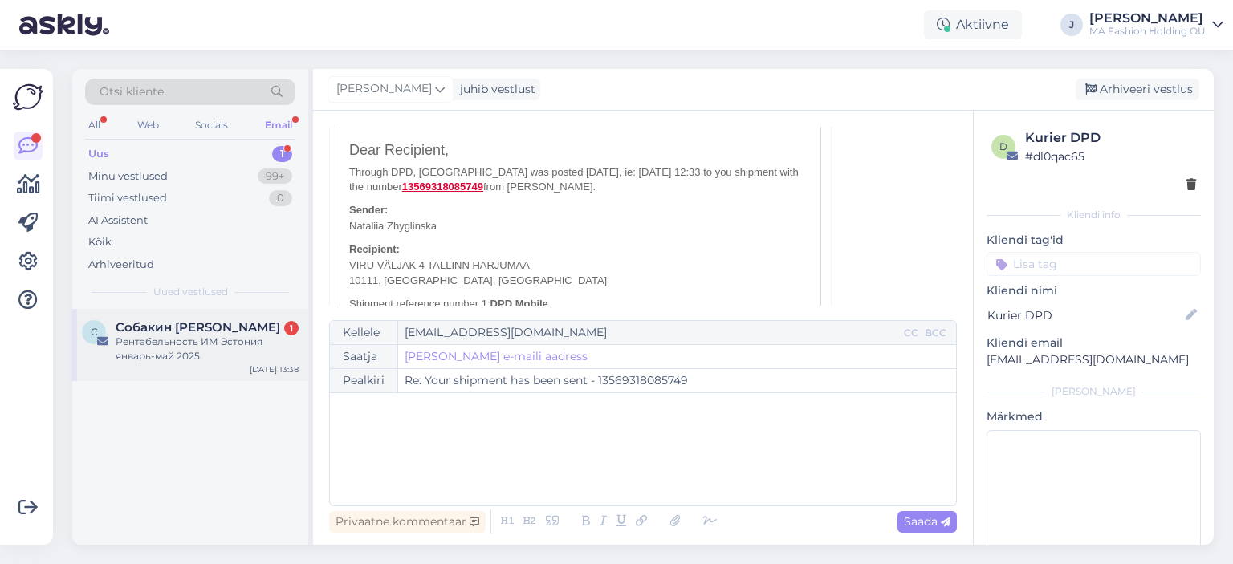
click at [248, 324] on div "Собакин Алексей 1" at bounding box center [207, 327] width 183 height 14
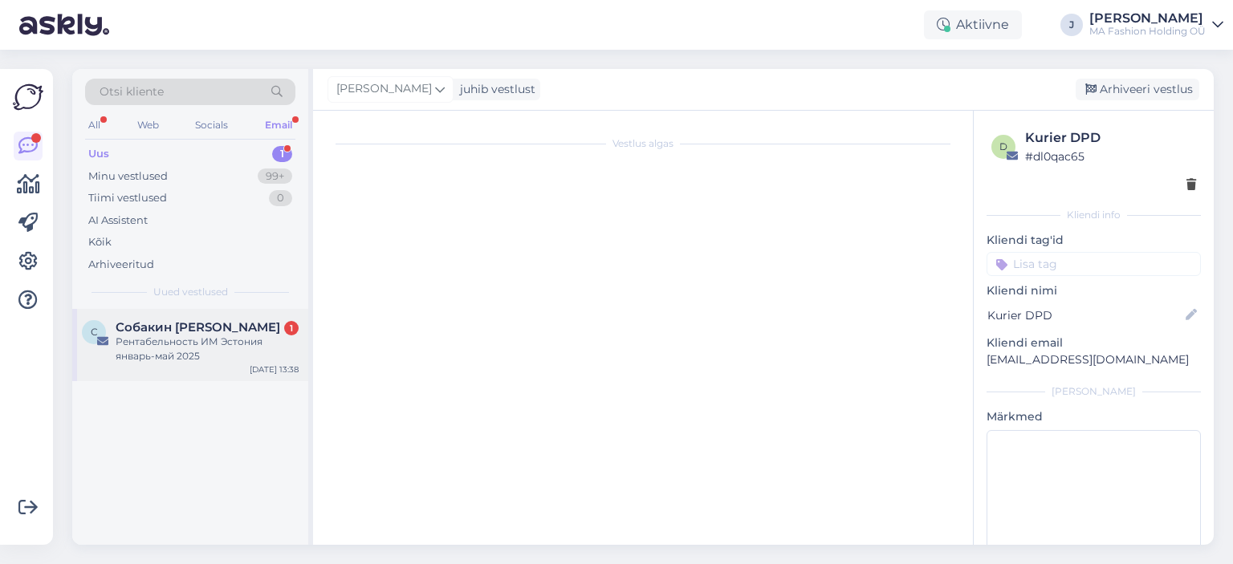
scroll to position [0, 0]
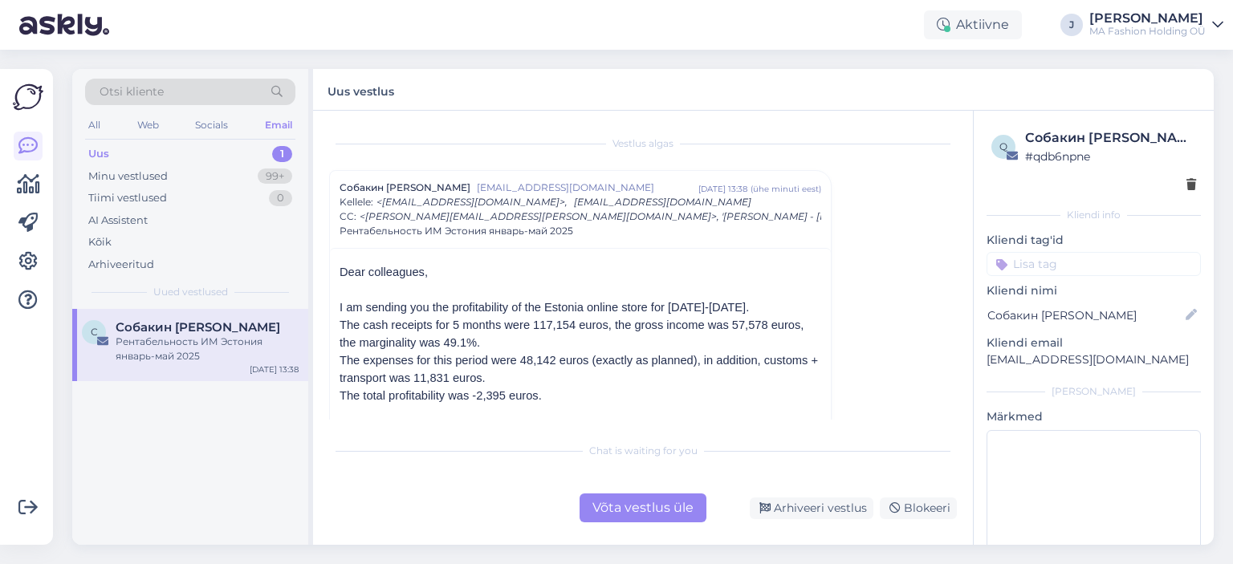
click at [644, 507] on div "Võta vestlus üle" at bounding box center [643, 508] width 127 height 29
